Goal: Find specific page/section: Find specific page/section

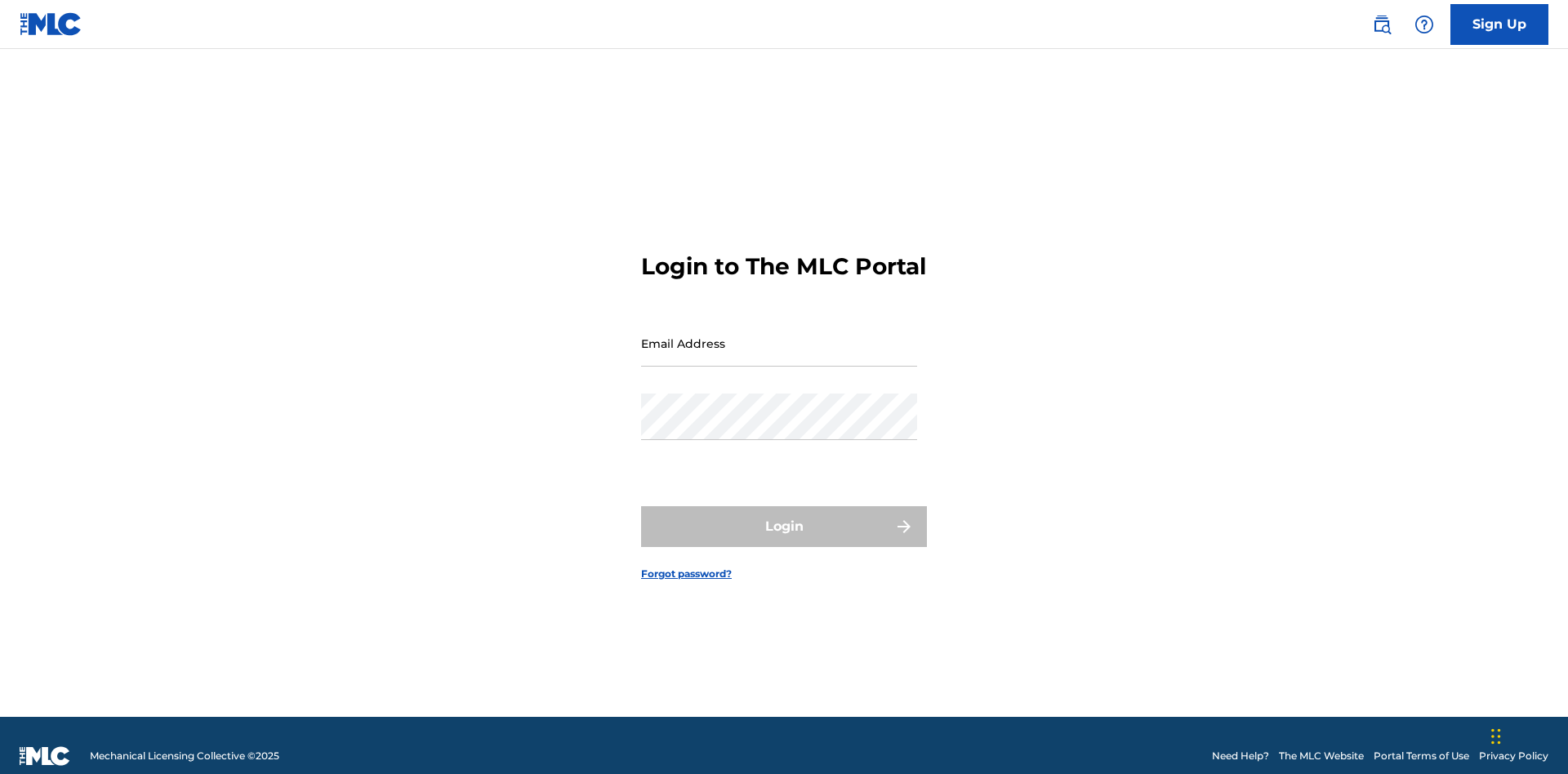
scroll to position [21, 0]
click at [779, 335] on input "Email Address" at bounding box center [779, 343] width 276 height 47
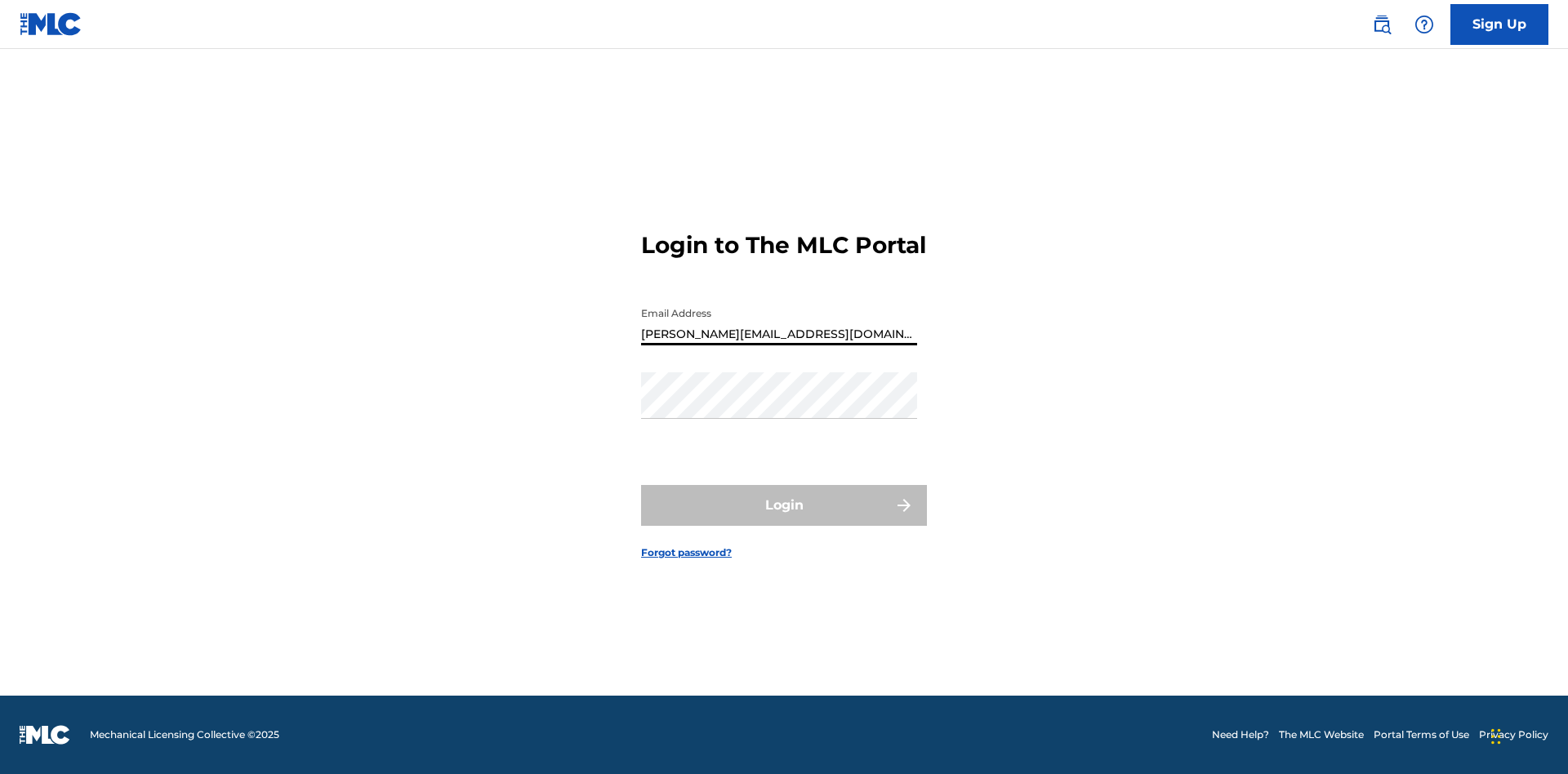
type input "[PERSON_NAME][EMAIL_ADDRESS][DOMAIN_NAME]"
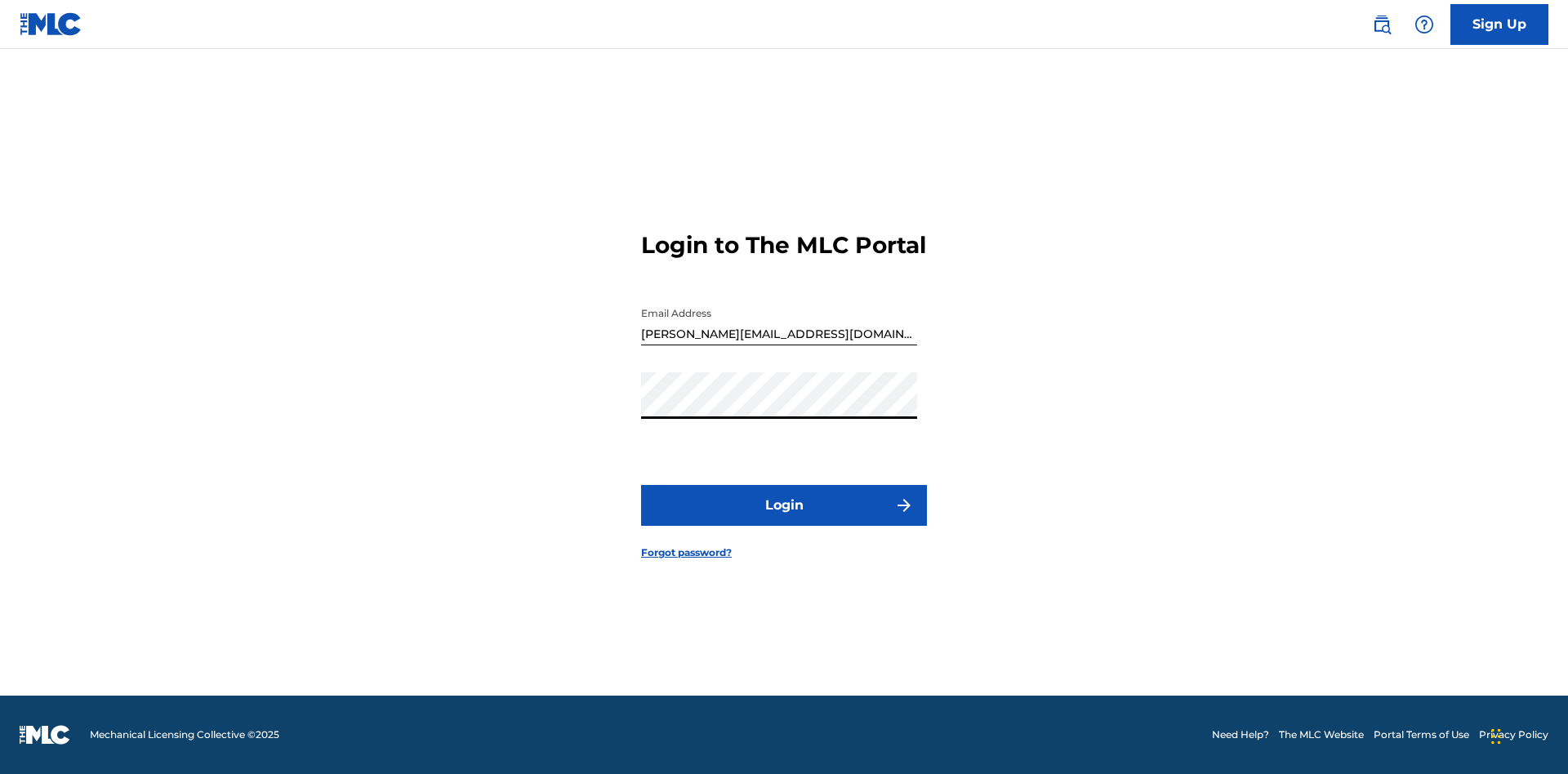
click at [784, 520] on button "Login" at bounding box center [784, 505] width 286 height 41
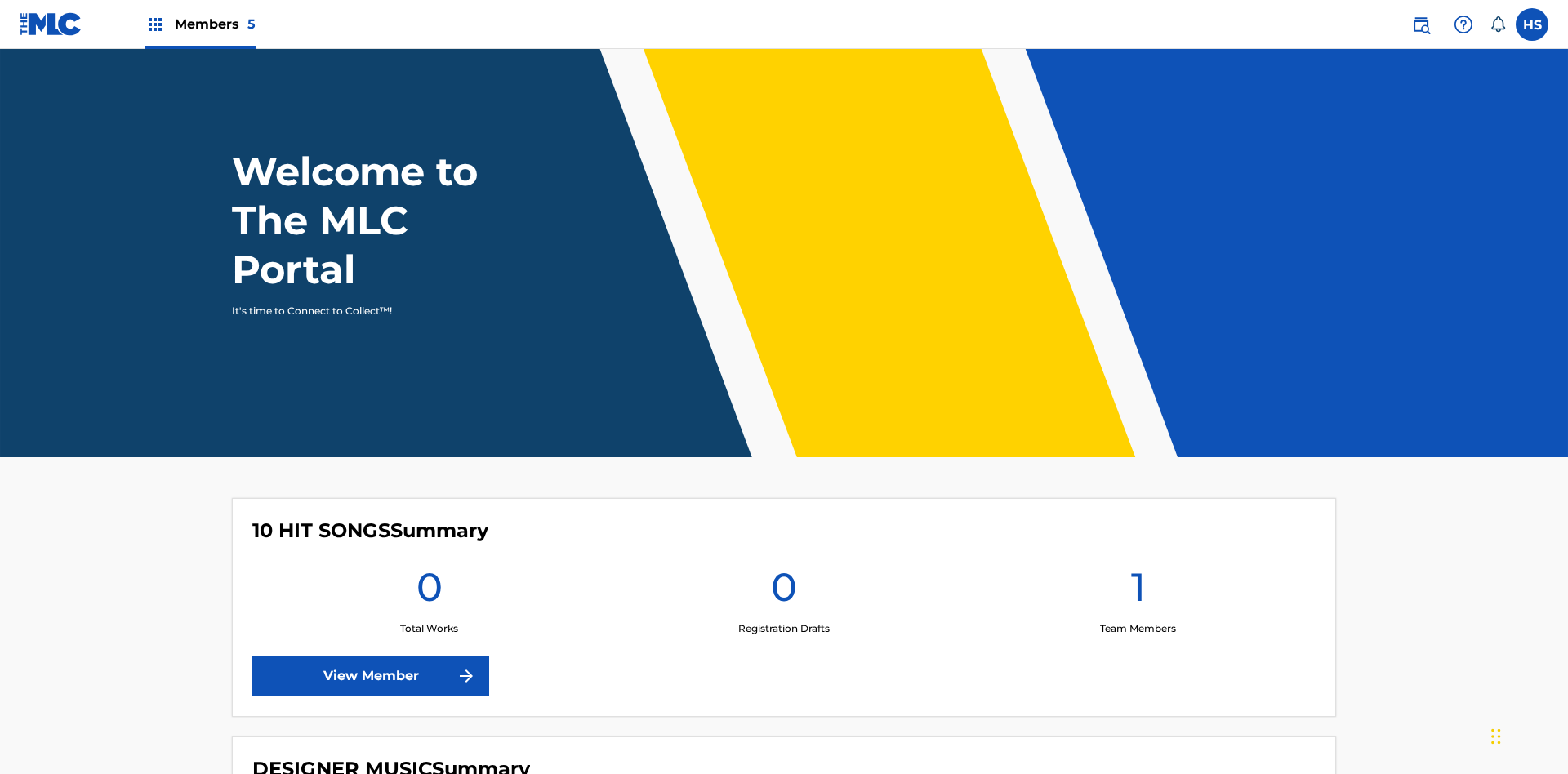
click at [199, 24] on span "Members 5" at bounding box center [215, 24] width 81 height 18
click at [218, 77] on img at bounding box center [218, 61] width 33 height 33
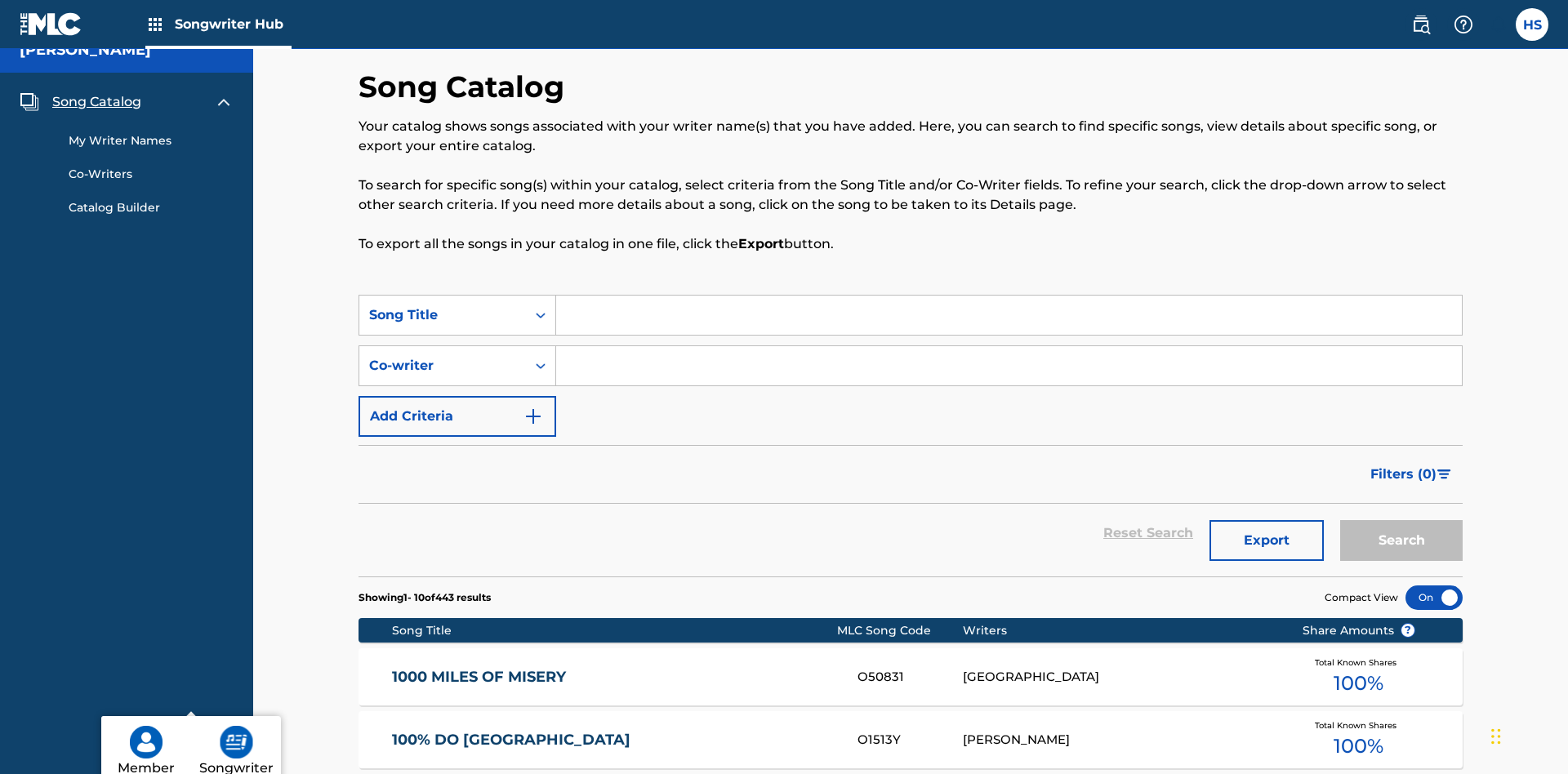
click at [151, 132] on link "My Writer Names" at bounding box center [151, 140] width 165 height 17
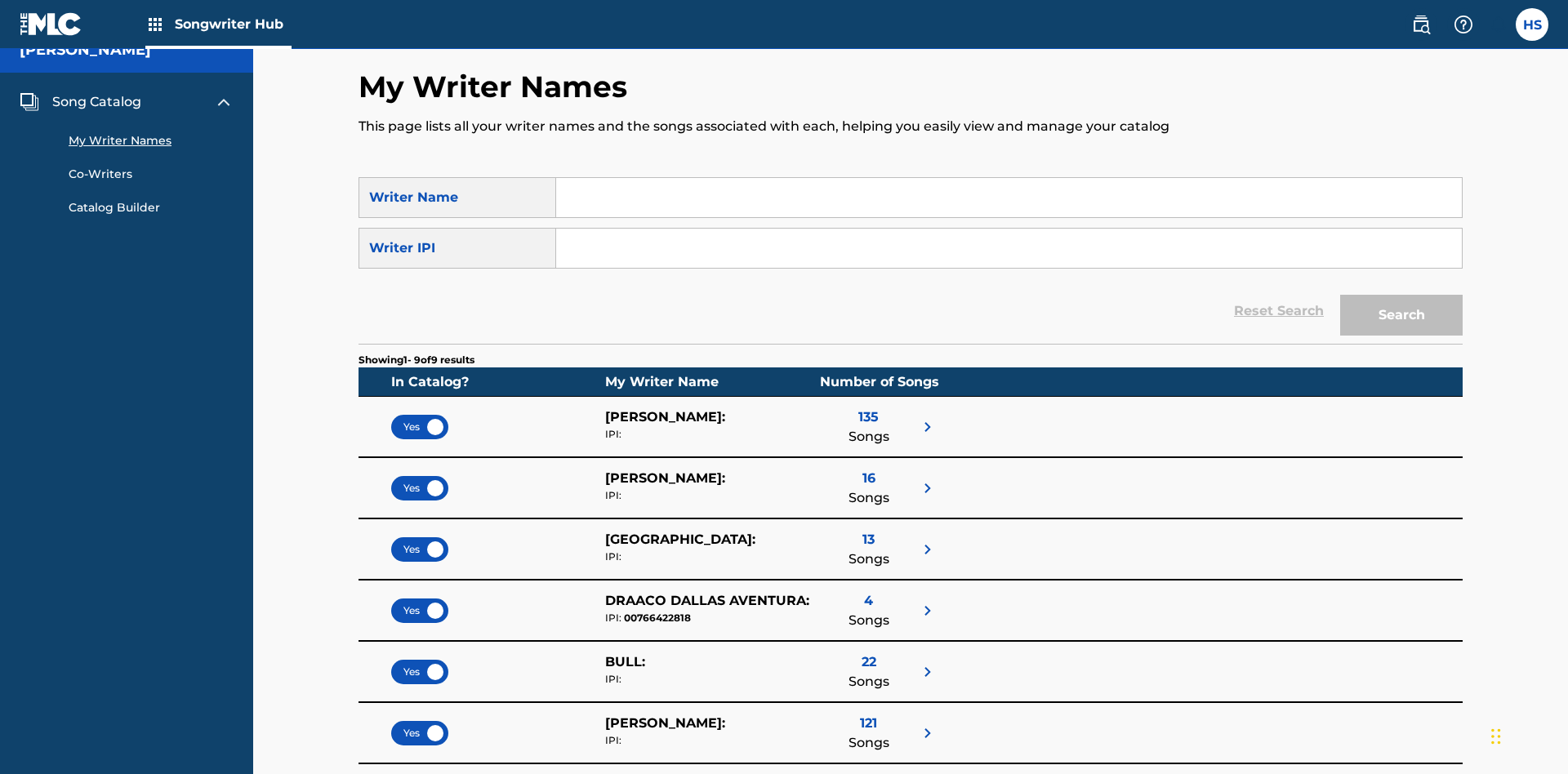
click at [1008, 217] on input "Search Form" at bounding box center [1009, 197] width 906 height 40
type input "DRAACO DALLAS AVENTURA"
click at [1008, 229] on input "Search Form" at bounding box center [1009, 248] width 906 height 40
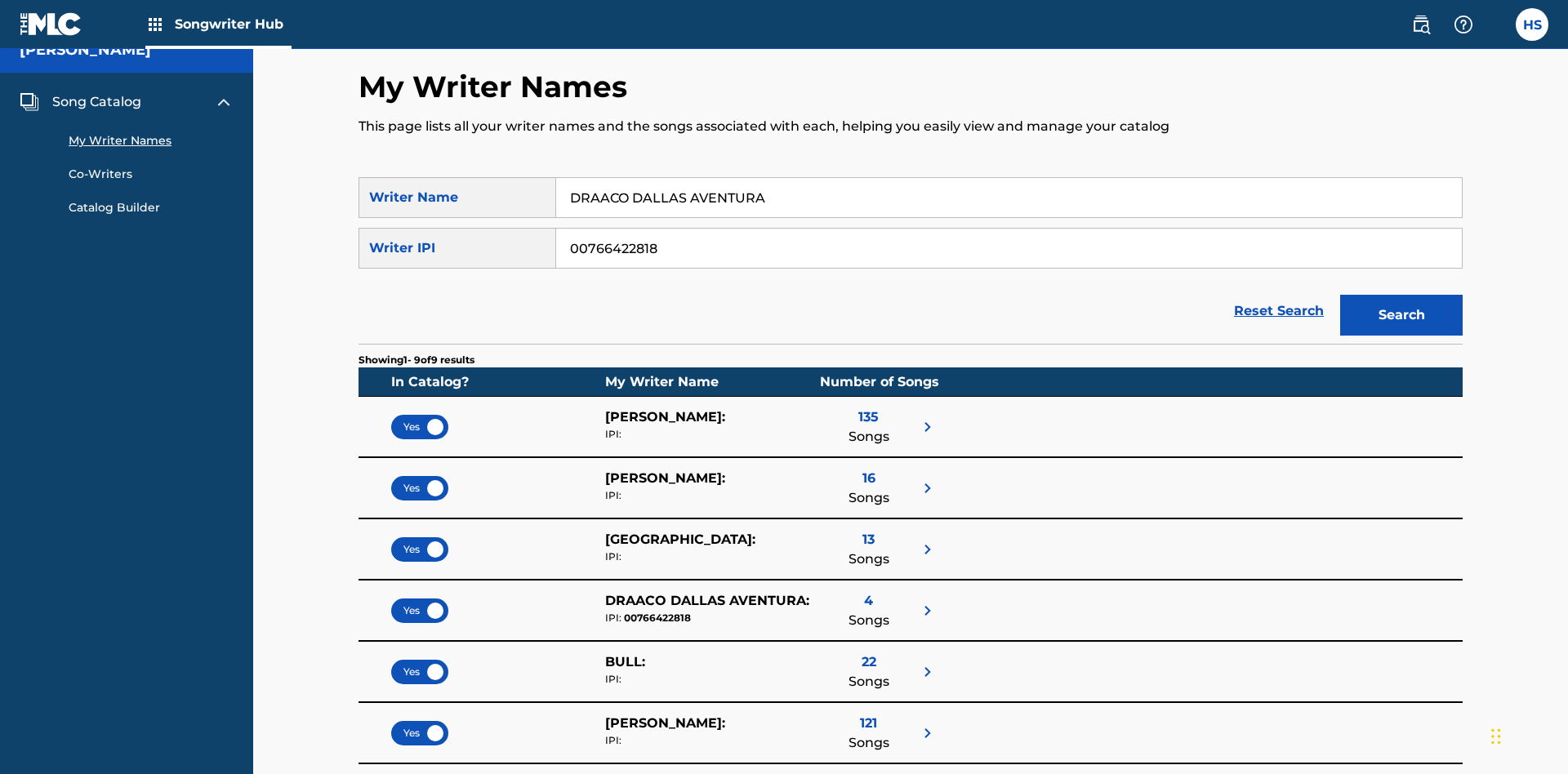
type input "00766422818"
click at [1402, 295] on button "Search" at bounding box center [1401, 315] width 122 height 41
click at [1008, 204] on input "DRAACO DALLAS AVENTURA" at bounding box center [1009, 197] width 906 height 40
type input "DRAACO DALLAS AVENTURADRAACO DALLAS AVENTURA"
click at [1008, 254] on input "00766422818" at bounding box center [1009, 248] width 906 height 40
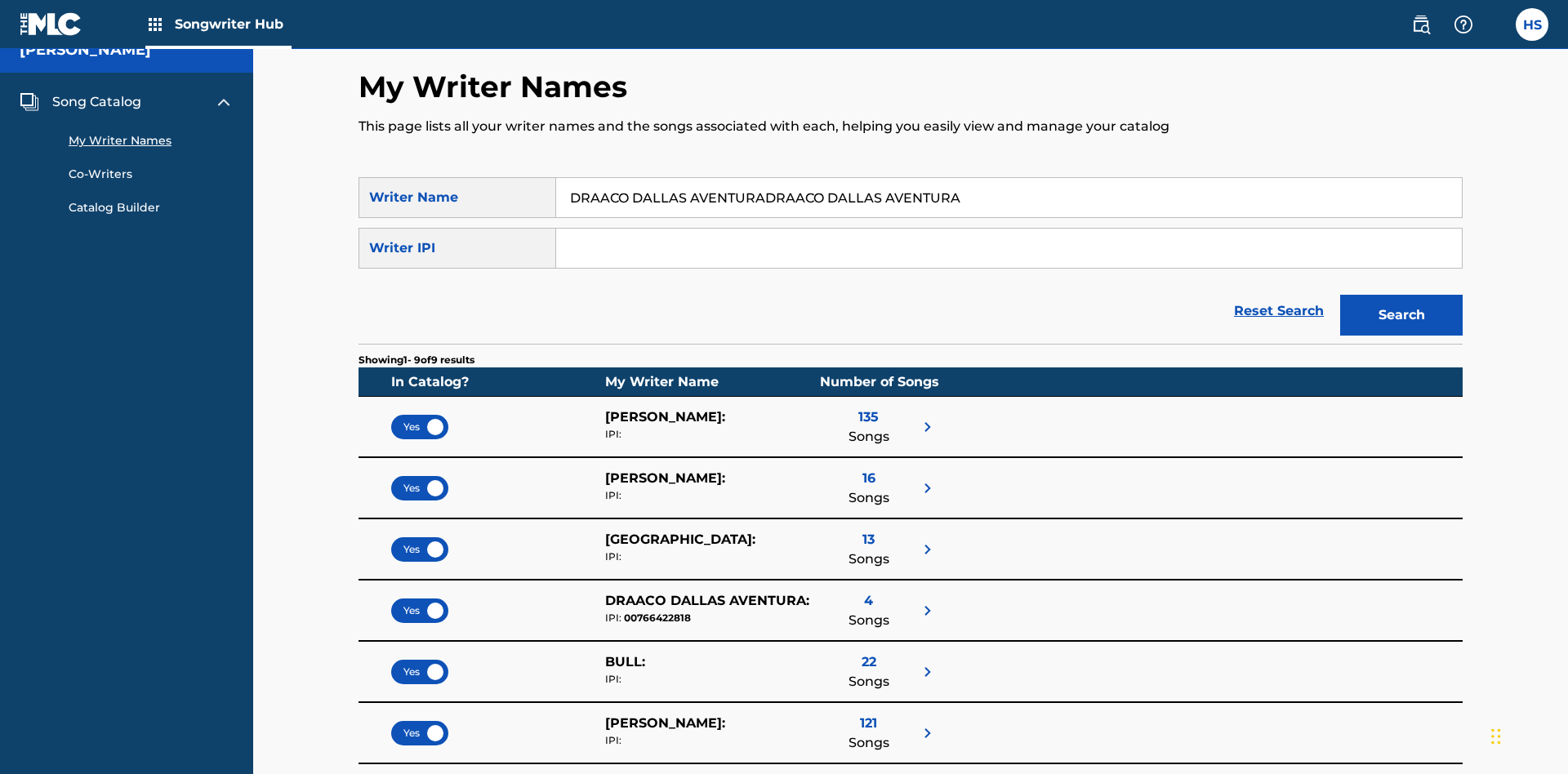
click at [1402, 321] on button "Search" at bounding box center [1401, 315] width 122 height 41
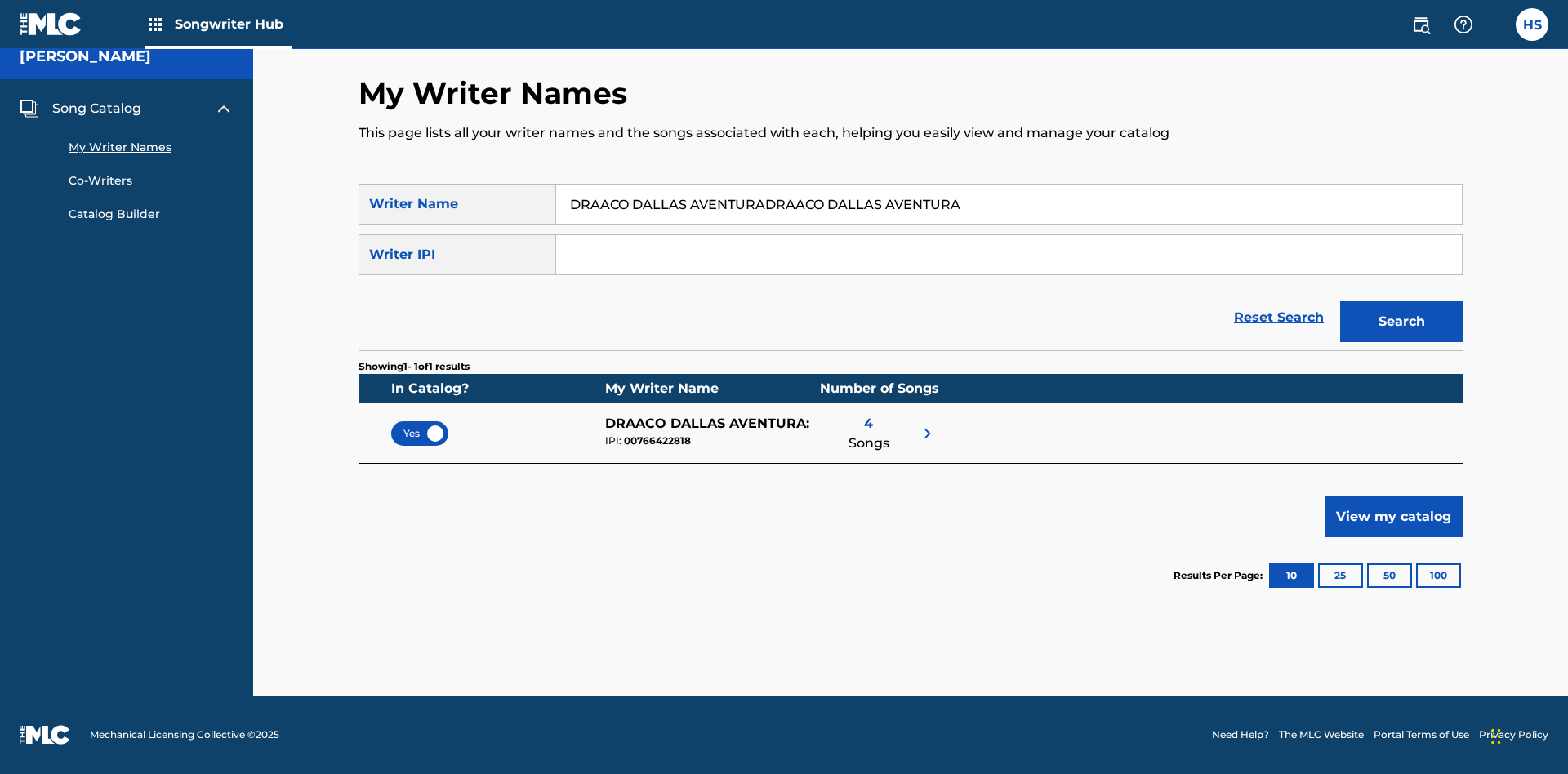
click at [1008, 204] on input "DRAACO DALLAS AVENTURADRAACO DALLAS AVENTURA" at bounding box center [1009, 204] width 906 height 40
type input "DRAACO DALLAS AVENTURADRAACO DALLAS AVENTURA00766422818"
click at [1008, 254] on input "Search Form" at bounding box center [1009, 254] width 906 height 40
click at [1402, 321] on button "Search" at bounding box center [1401, 321] width 122 height 41
